Goal: Task Accomplishment & Management: Complete application form

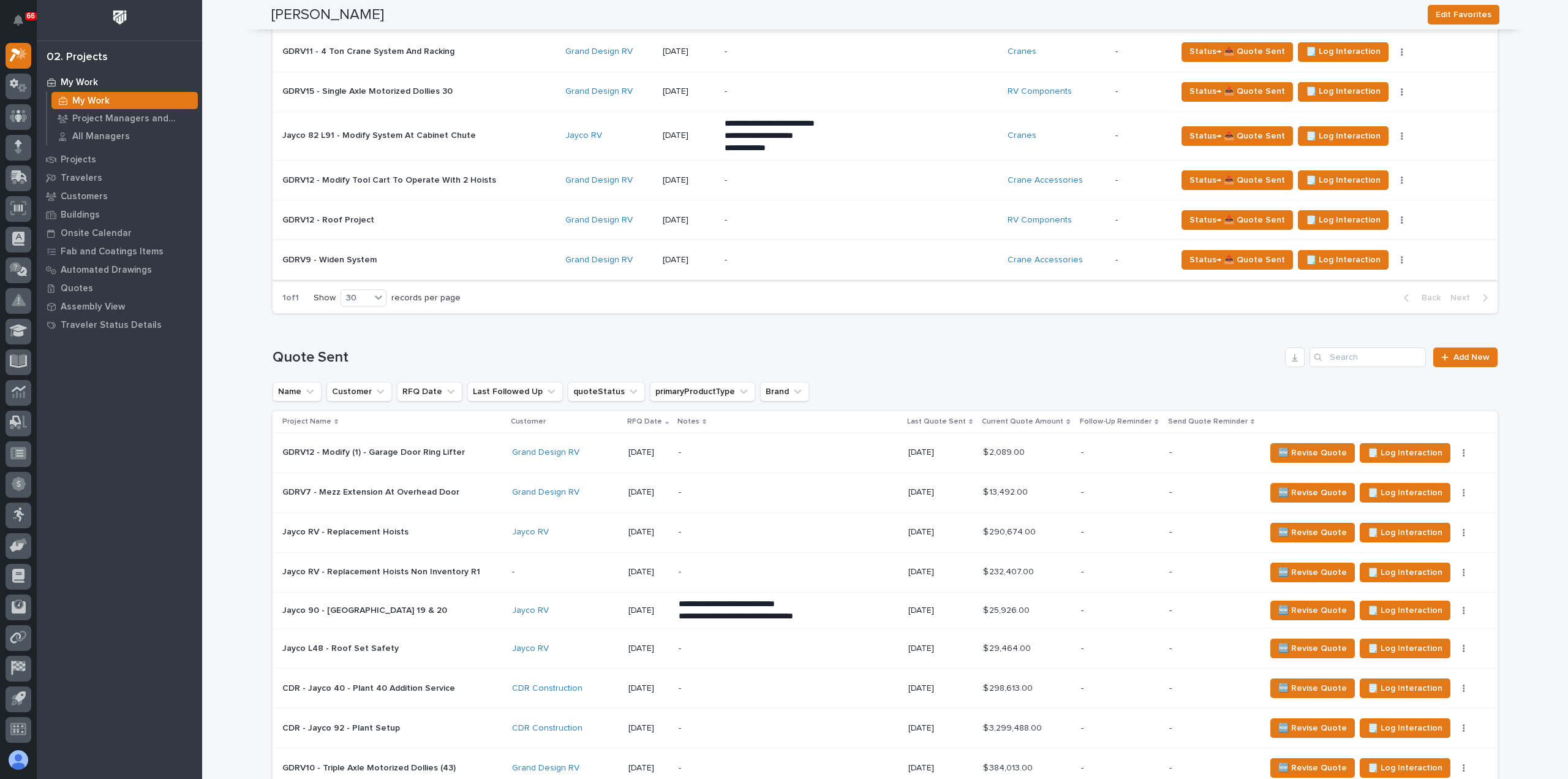
scroll to position [245, 0]
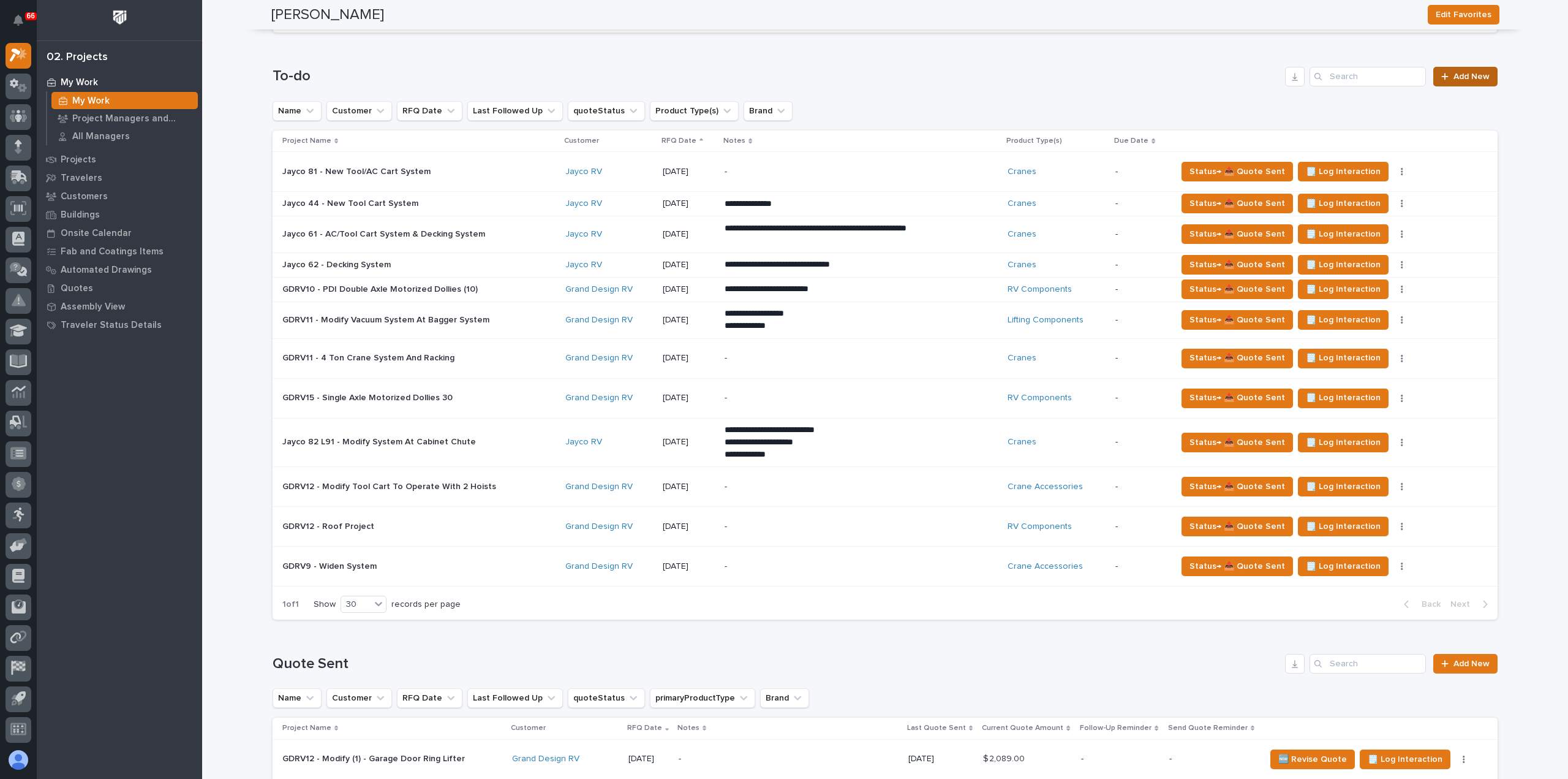
click at [1471, 69] on link "Add New" at bounding box center [1465, 77] width 64 height 20
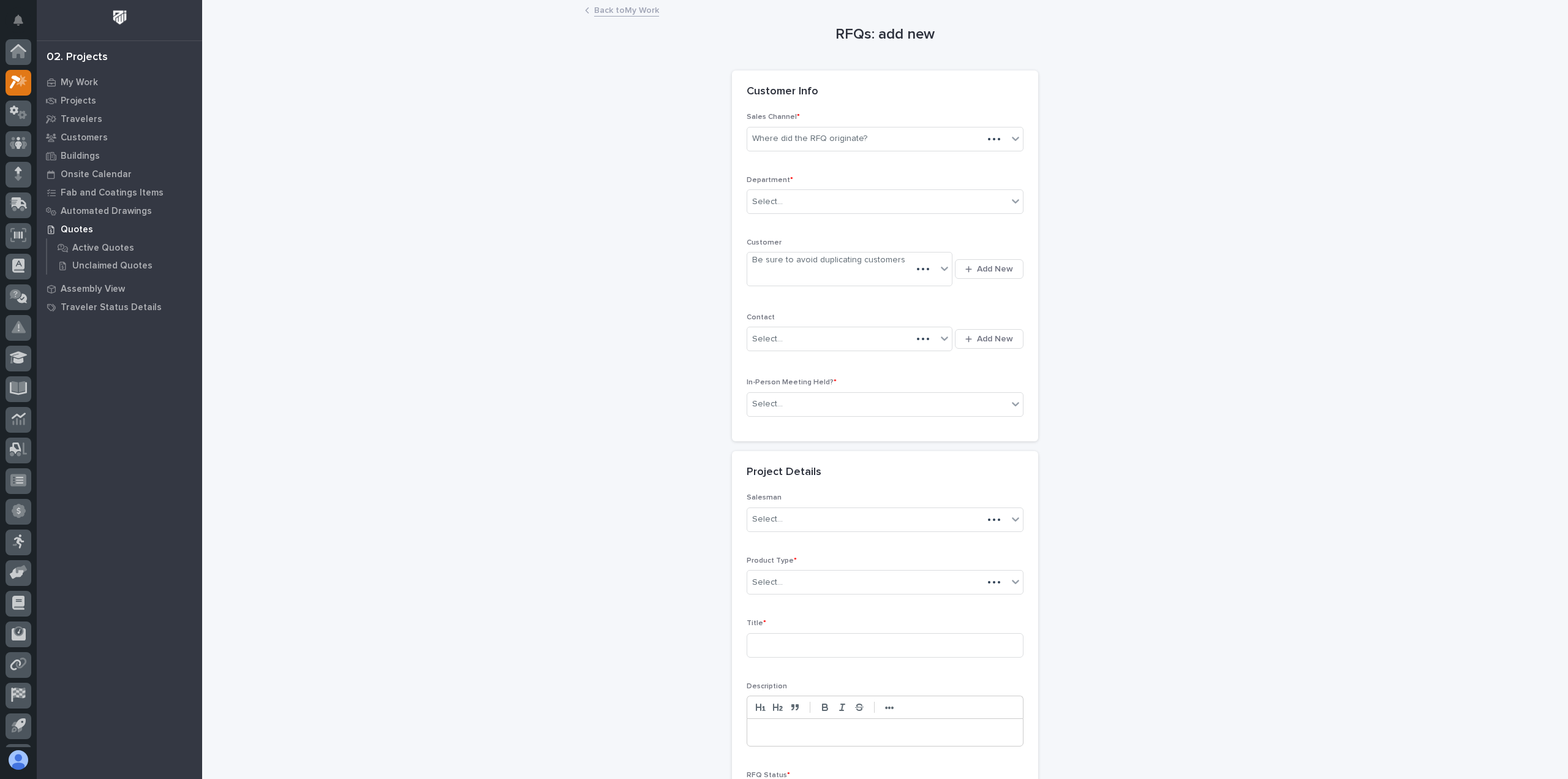
scroll to position [27, 0]
click at [849, 140] on div "Where did the RFQ originate?" at bounding box center [809, 138] width 115 height 12
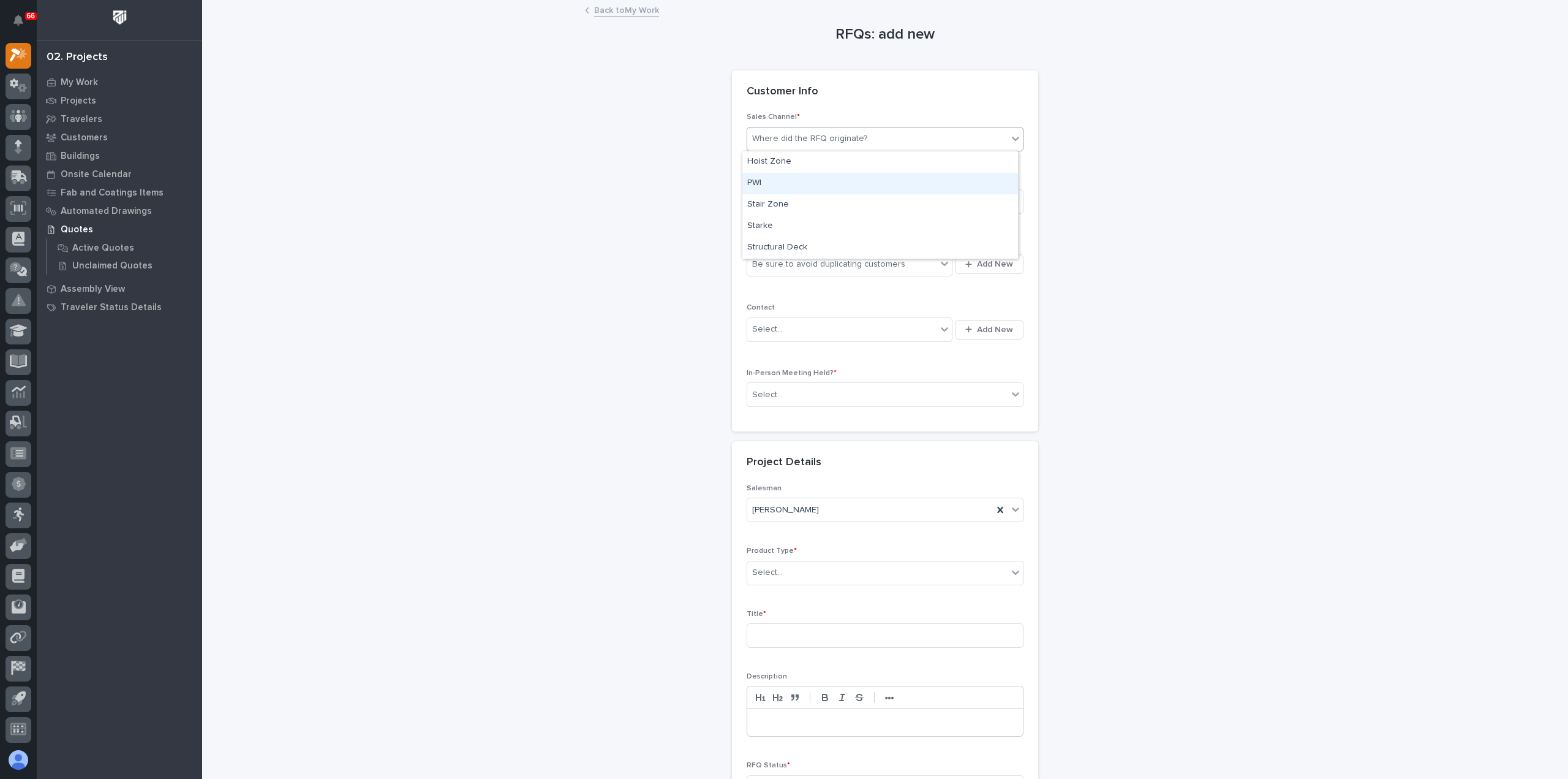
click at [823, 187] on div "PWI" at bounding box center [880, 183] width 276 height 22
click at [819, 200] on div "Select..." at bounding box center [877, 202] width 261 height 20
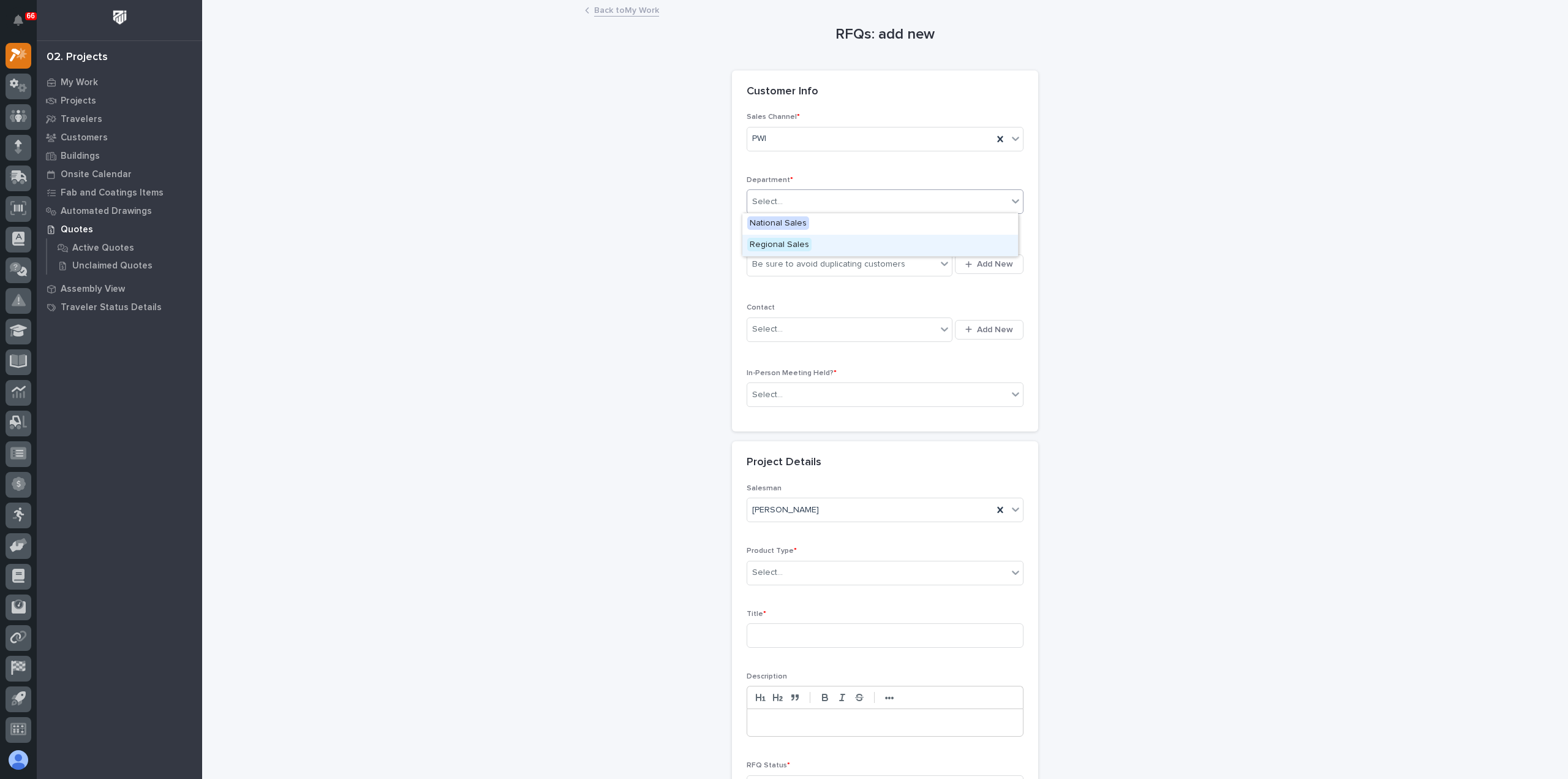
click at [811, 243] on div "Regional Sales" at bounding box center [880, 246] width 276 height 22
click at [815, 267] on div "Be sure to avoid duplicating customers" at bounding box center [829, 264] width 153 height 12
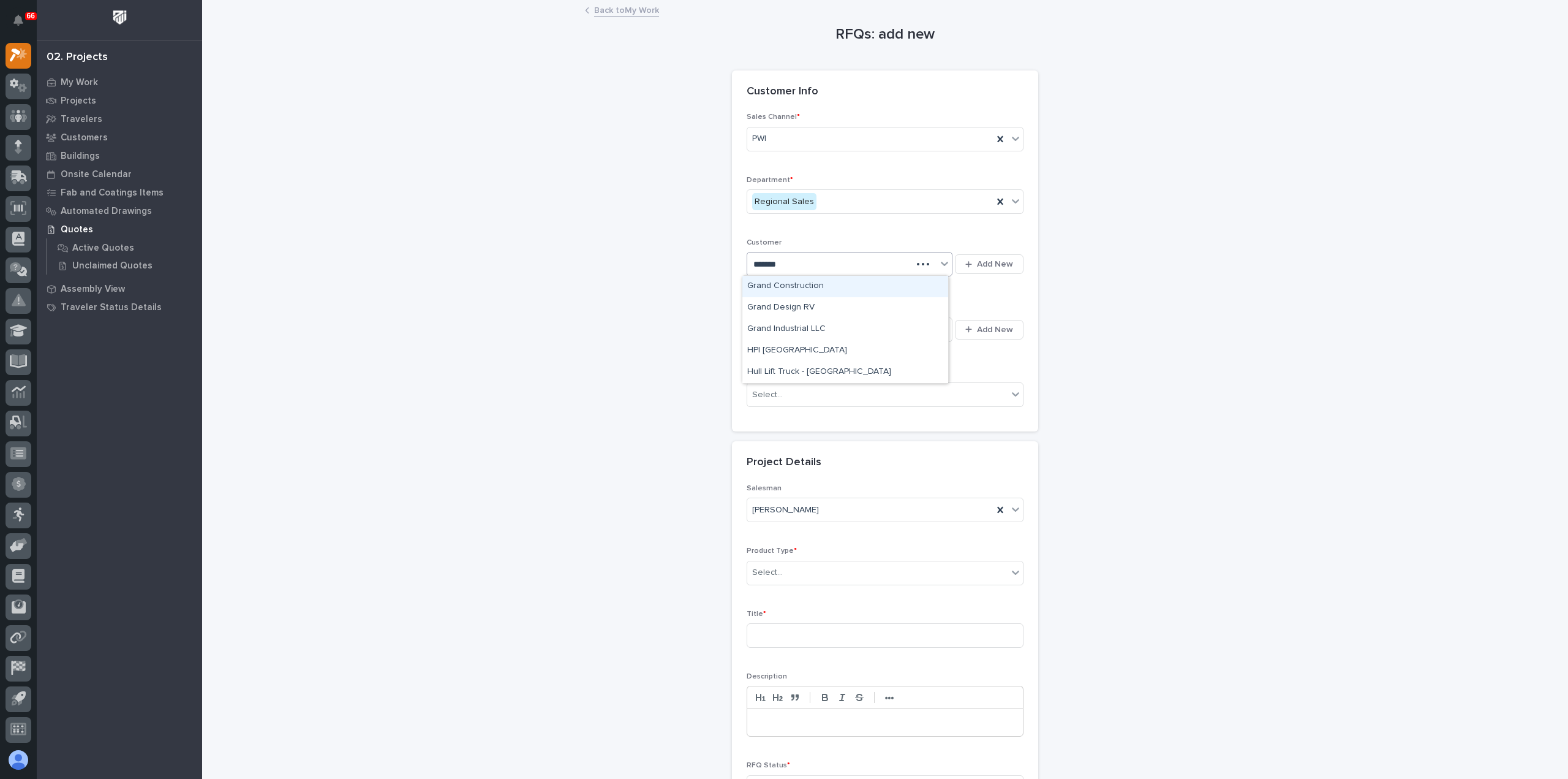
type input "********"
click at [824, 325] on div "Select..." at bounding box center [841, 329] width 189 height 20
type input "**********"
click at [821, 387] on div "Select..." at bounding box center [877, 395] width 261 height 20
click at [818, 418] on div "Yes" at bounding box center [880, 416] width 276 height 22
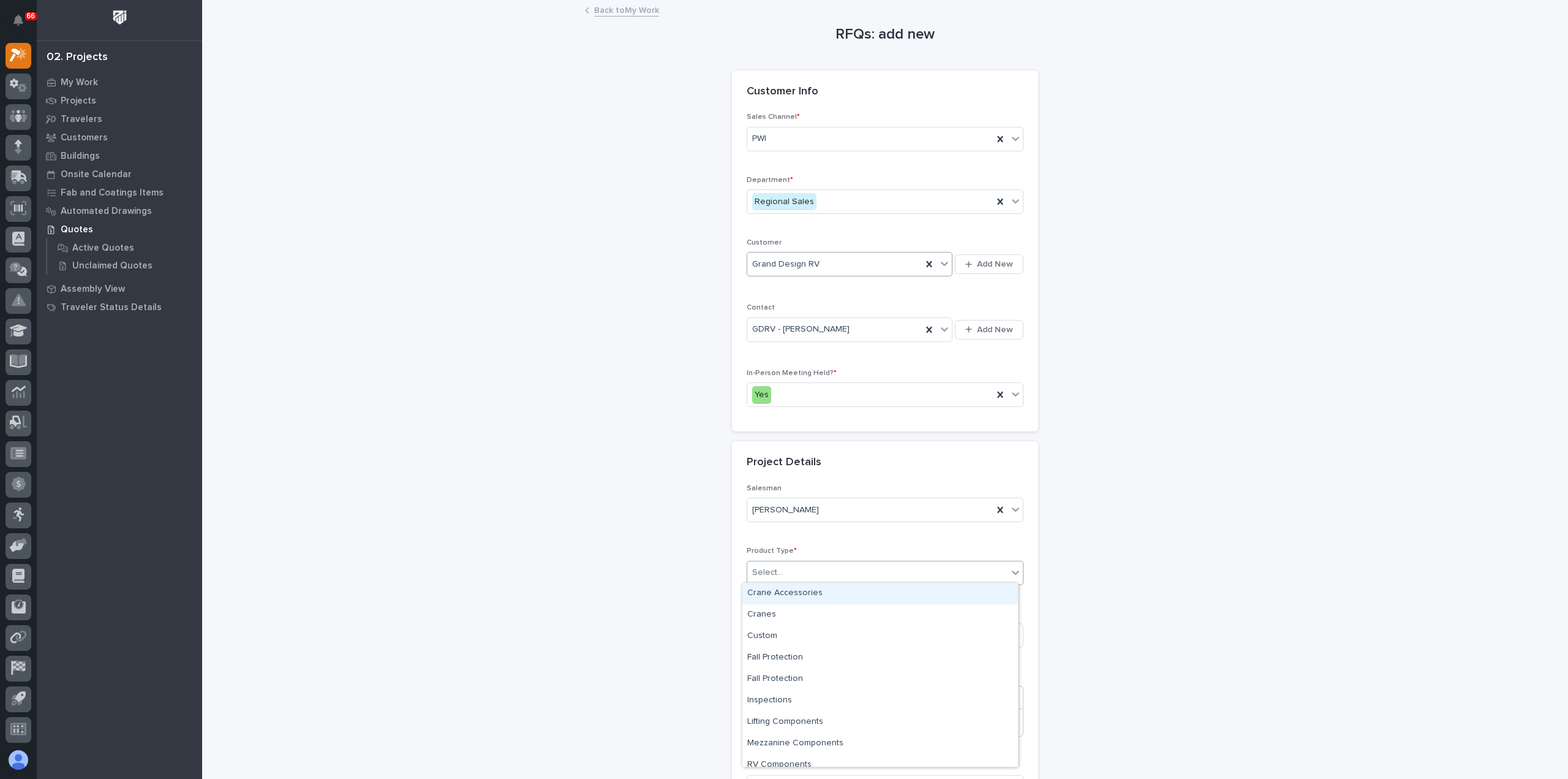
click at [814, 572] on div "Select..." at bounding box center [877, 572] width 261 height 20
click at [855, 716] on div "Lifting Components" at bounding box center [880, 722] width 276 height 22
click at [830, 632] on input at bounding box center [885, 635] width 276 height 24
click at [779, 636] on input at bounding box center [885, 635] width 276 height 24
paste input "GDRV14 - Safety Attatchments For Tent Vacuum"
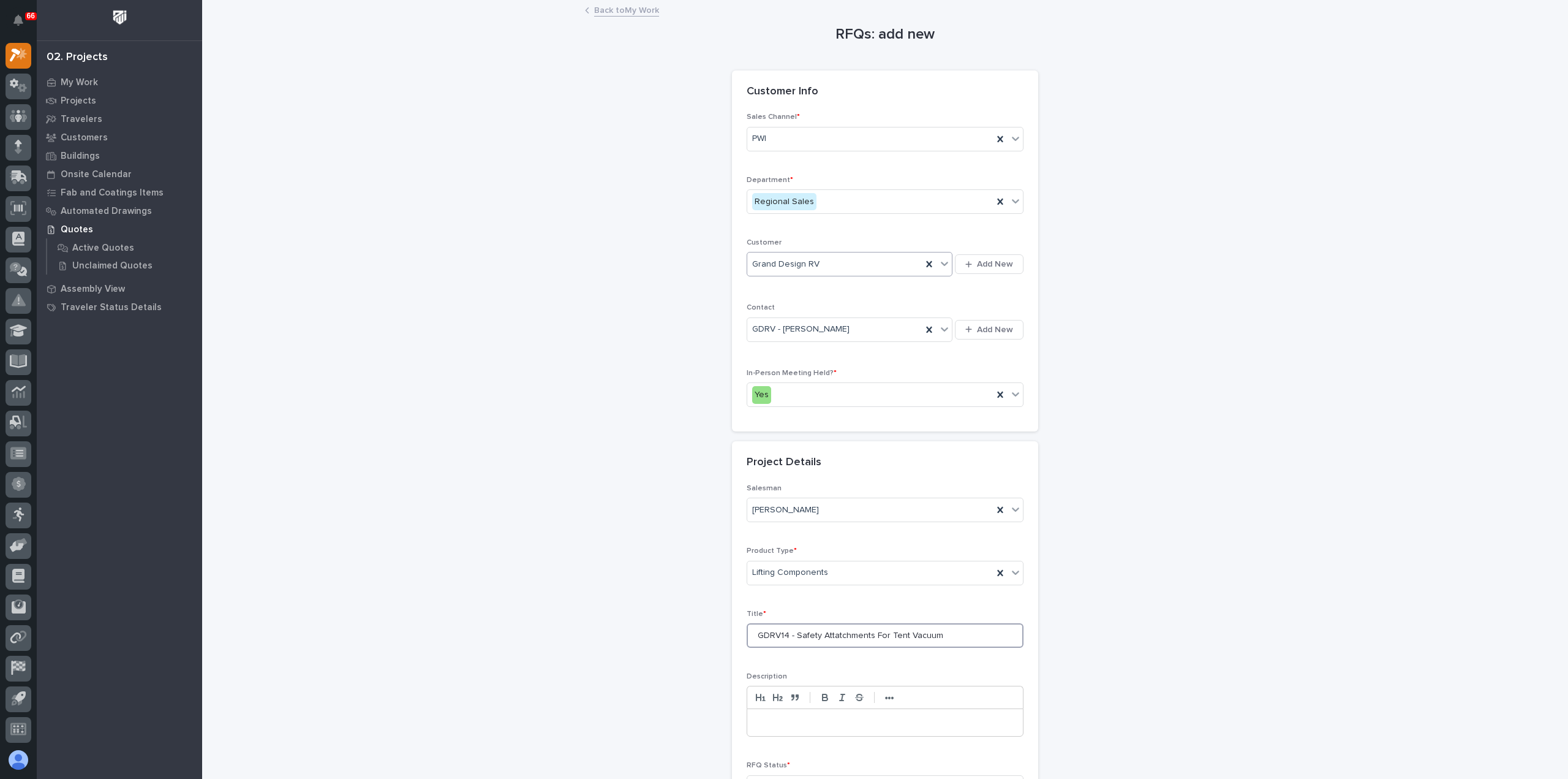
click at [835, 634] on input "GDRV14 - Safety Attatchments For Tent Vacuum" at bounding box center [885, 635] width 276 height 24
type input "GDRV14 - Safety Attachments For Tent Vacuum"
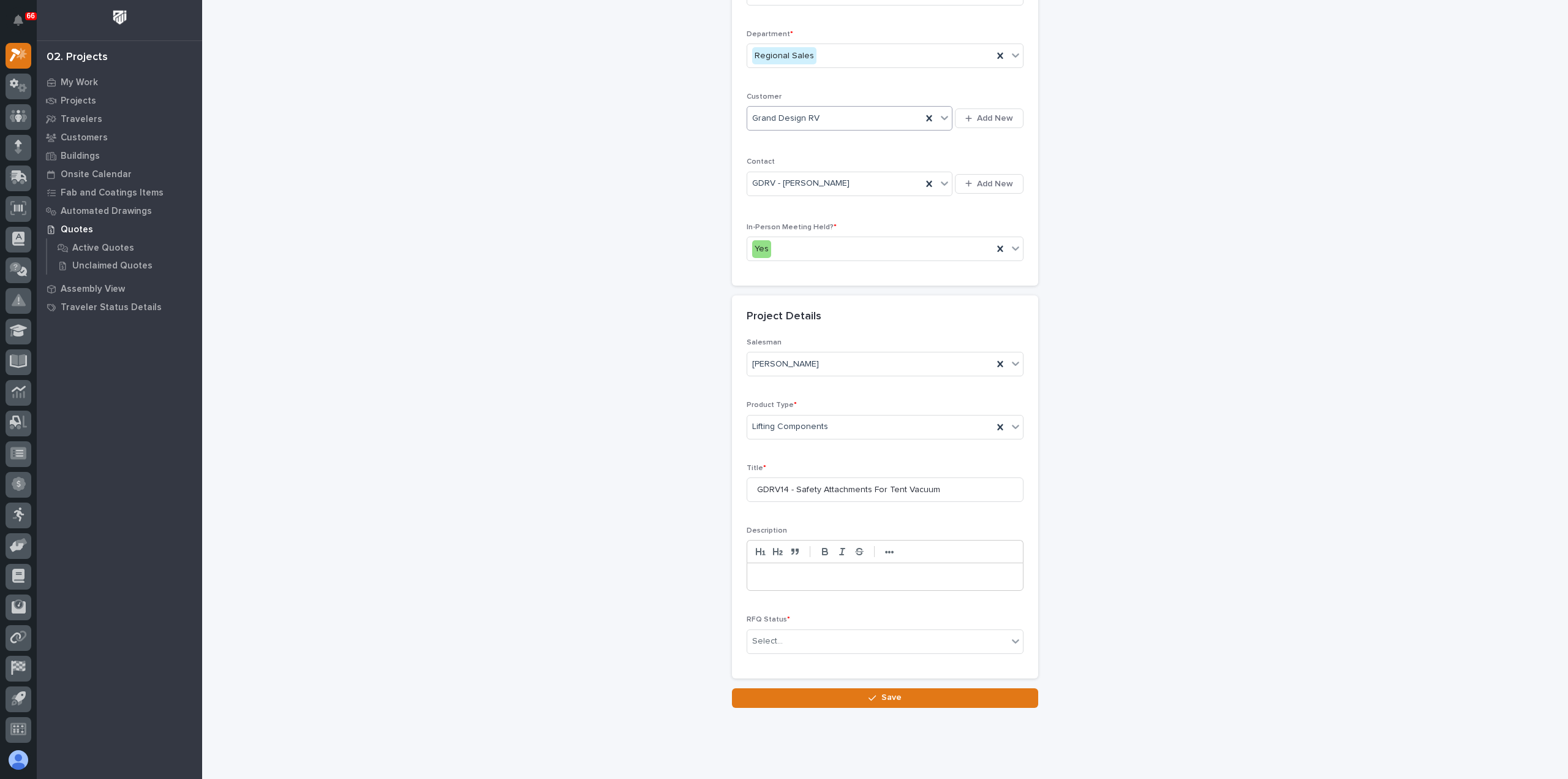
scroll to position [166, 0]
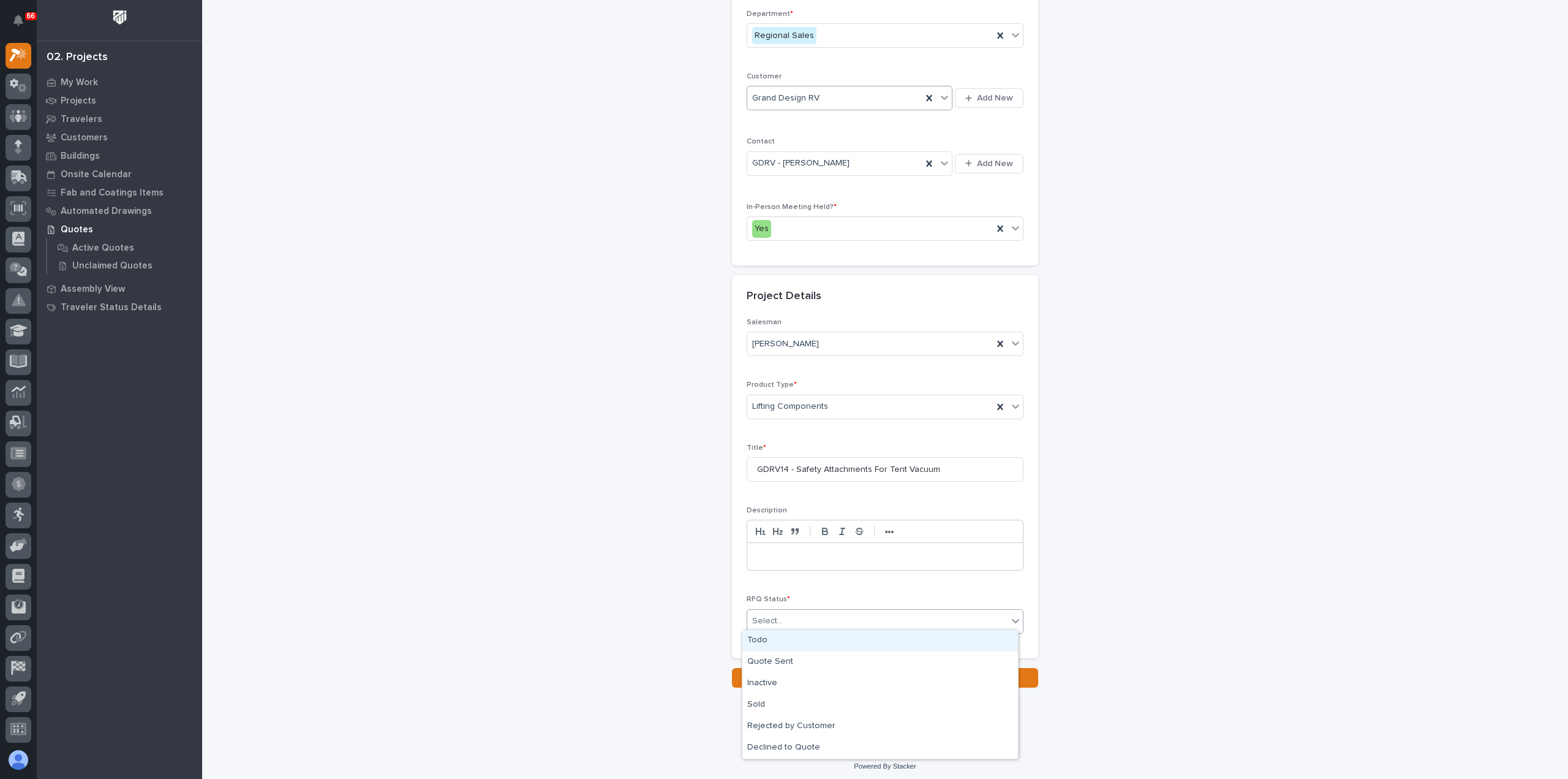
click at [826, 613] on div "Select..." at bounding box center [877, 621] width 261 height 20
click at [813, 637] on div "Todo" at bounding box center [880, 641] width 276 height 22
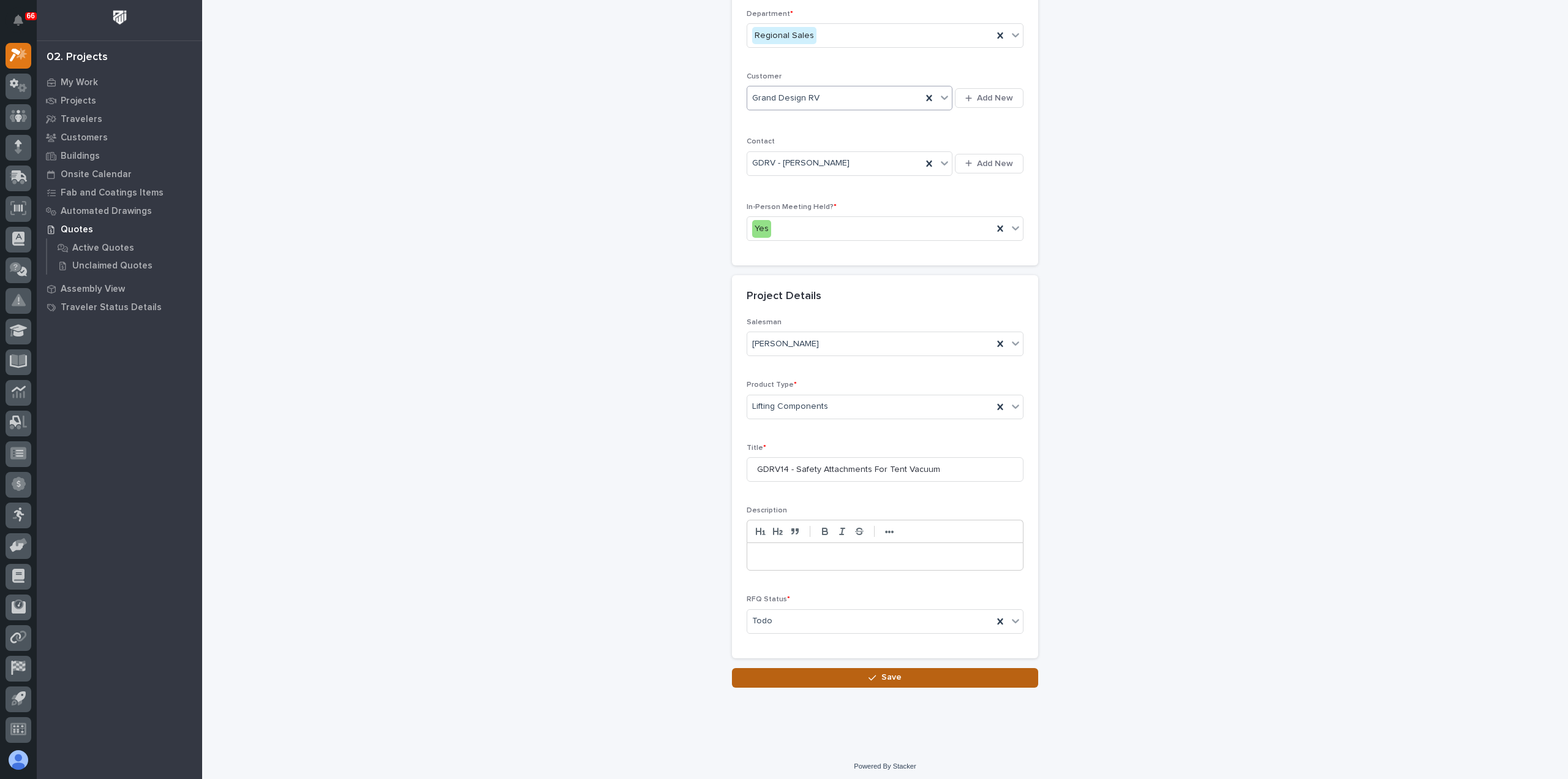
click at [839, 674] on button "Save" at bounding box center [885, 678] width 306 height 20
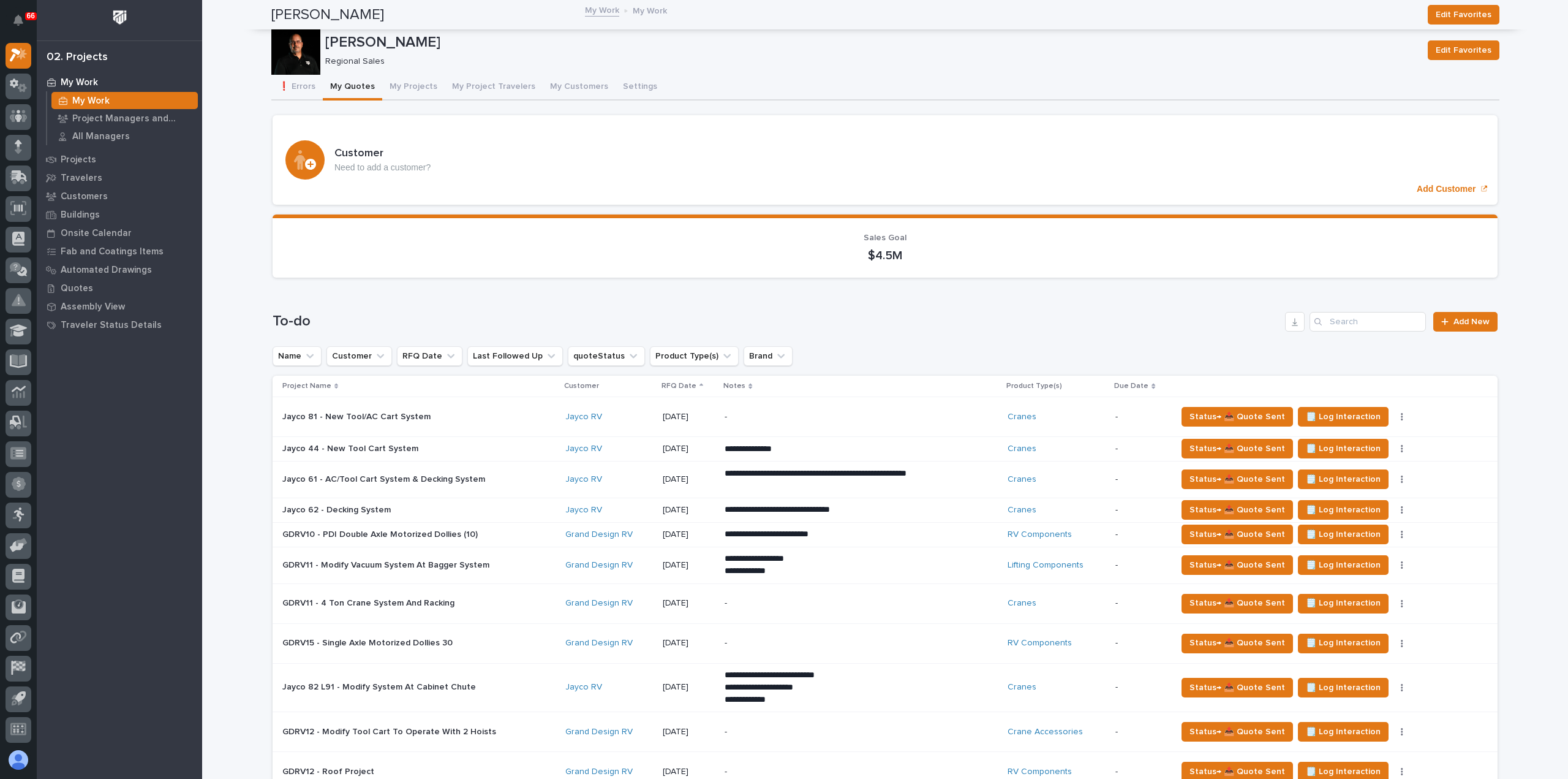
scroll to position [490, 0]
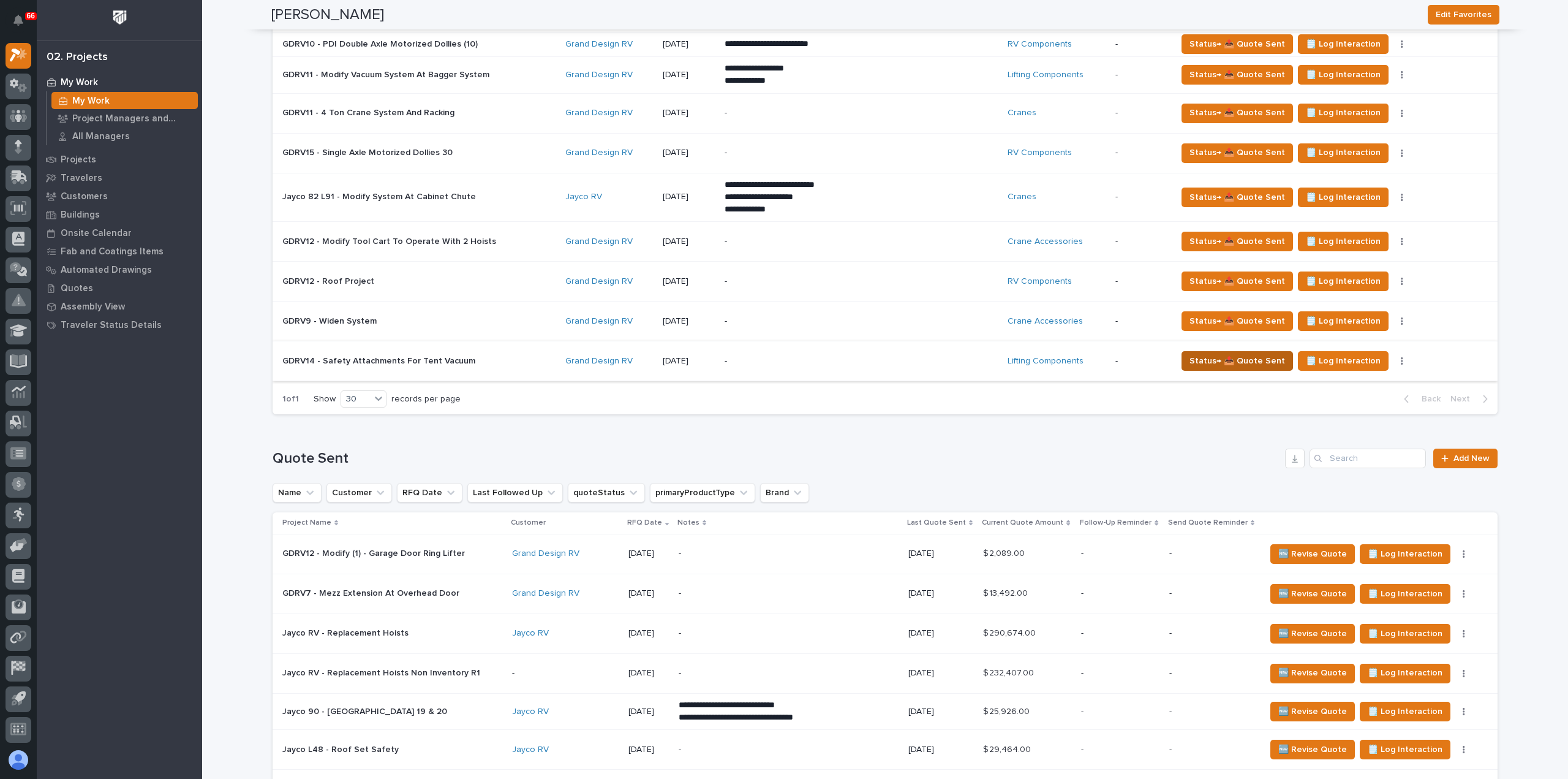
click at [1248, 354] on span "Status→ 📤 Quote Sent" at bounding box center [1237, 361] width 96 height 15
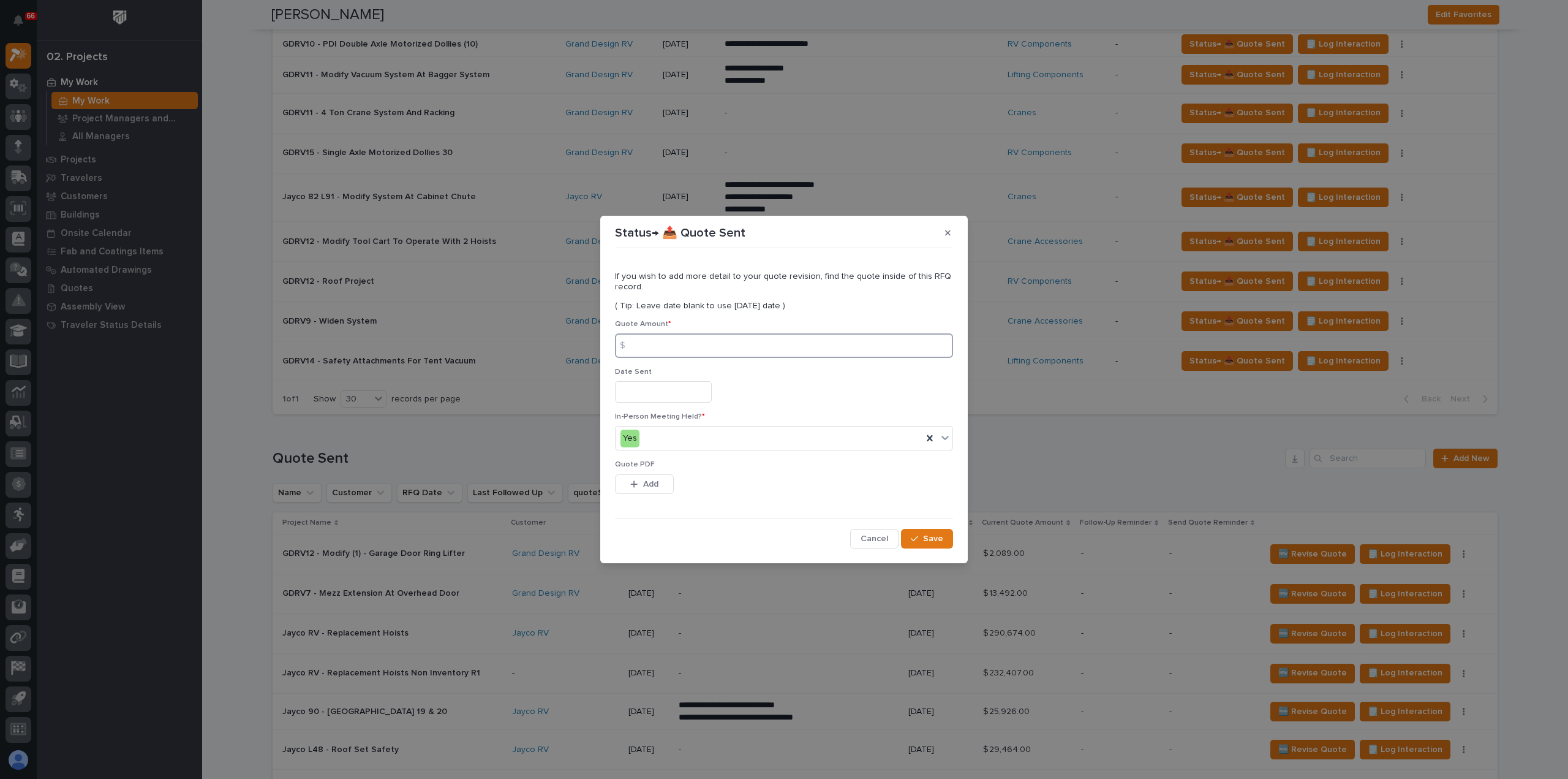
click at [678, 341] on input at bounding box center [784, 345] width 338 height 24
type input "868"
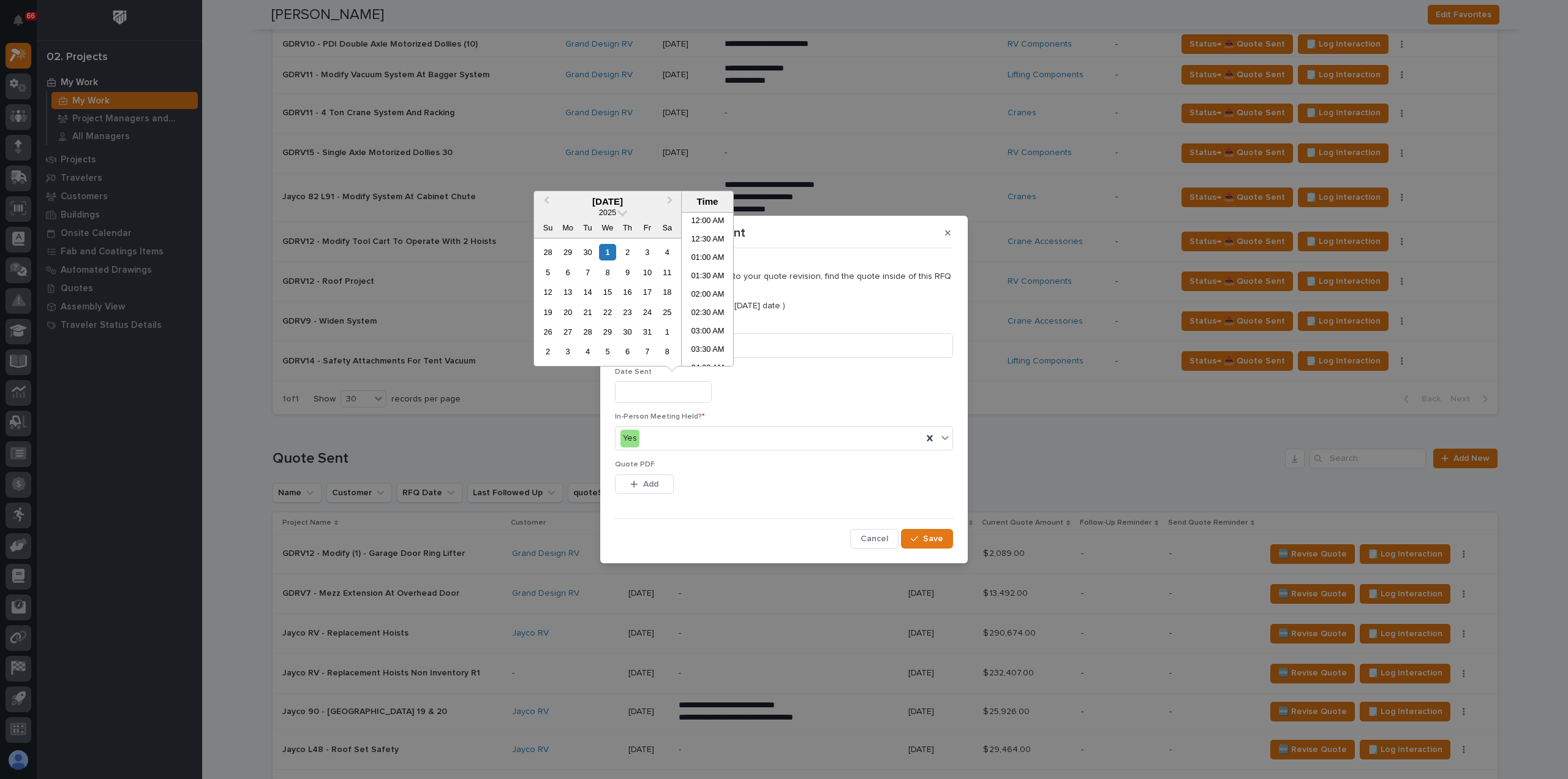
click at [674, 397] on input "text" at bounding box center [664, 392] width 97 height 22
click at [607, 250] on div "1" at bounding box center [607, 252] width 17 height 17
type input "**********"
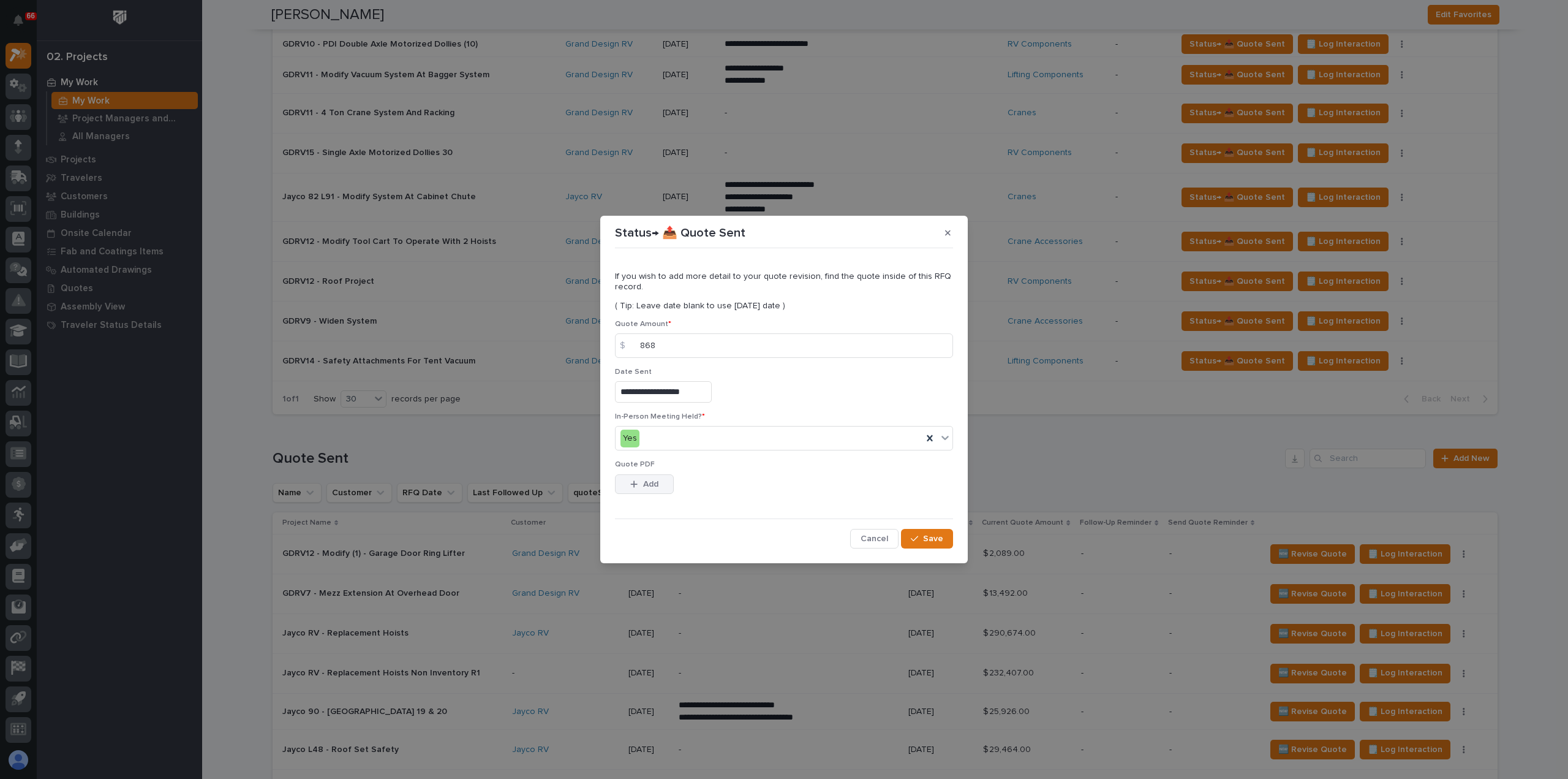
click at [660, 490] on button "Add" at bounding box center [645, 484] width 59 height 20
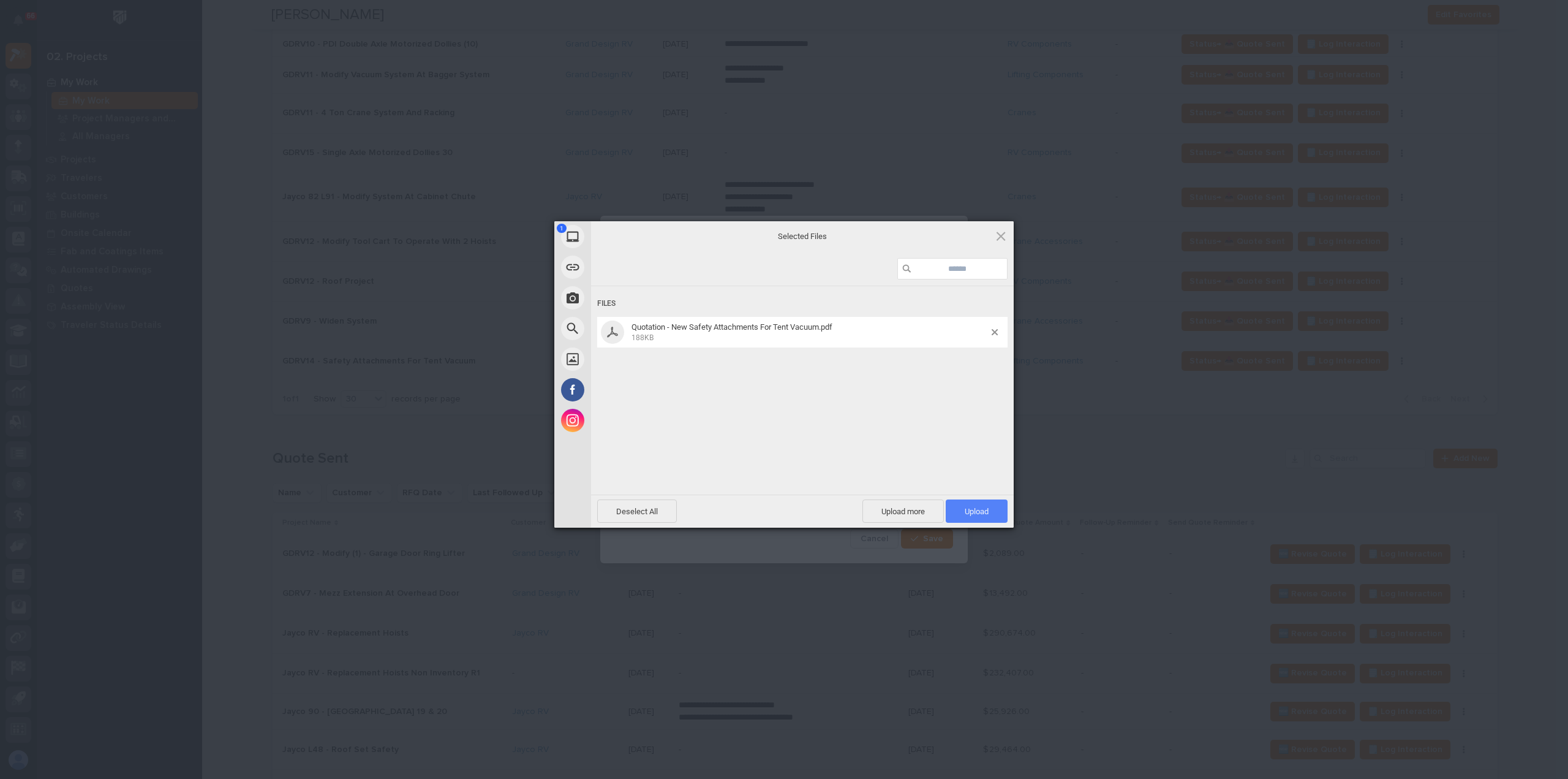
click at [987, 509] on span "Upload 1" at bounding box center [977, 511] width 24 height 9
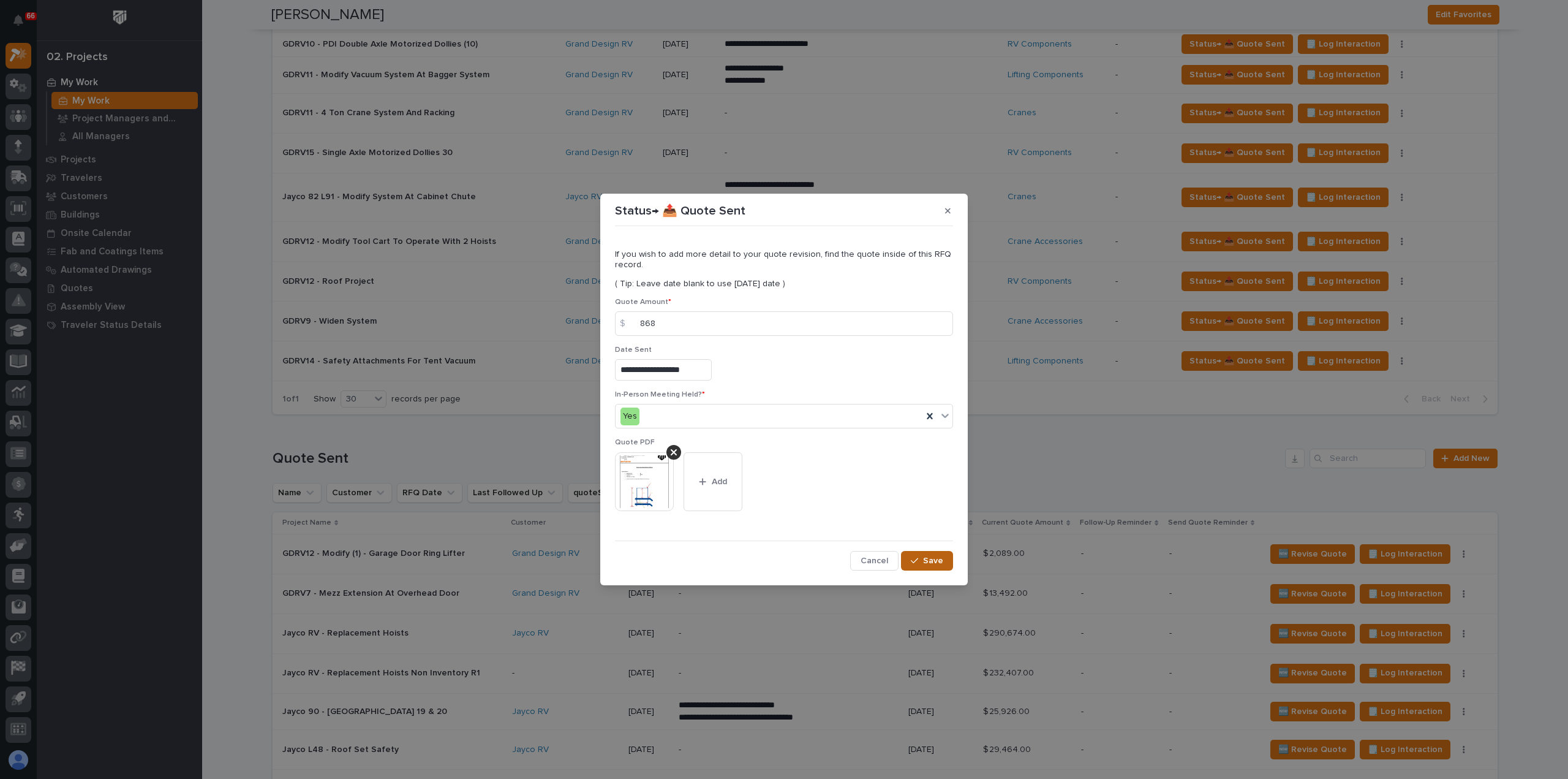
click at [916, 563] on icon "button" at bounding box center [914, 561] width 7 height 8
